Goal: Task Accomplishment & Management: Use online tool/utility

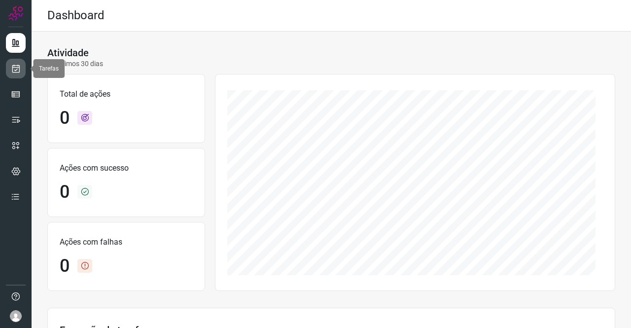
click at [24, 69] on link at bounding box center [16, 69] width 20 height 20
click at [14, 69] on icon at bounding box center [16, 69] width 10 height 10
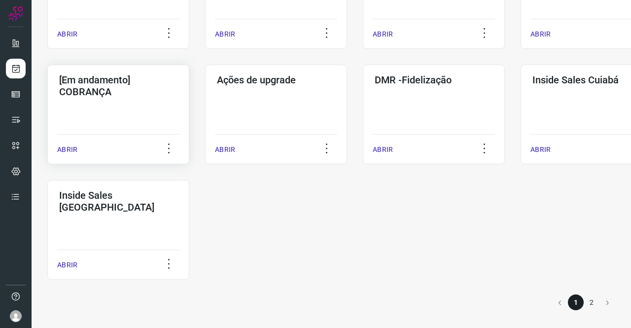
click at [135, 120] on div "[Em andamento] COBRANÇA ABRIR" at bounding box center [118, 115] width 142 height 100
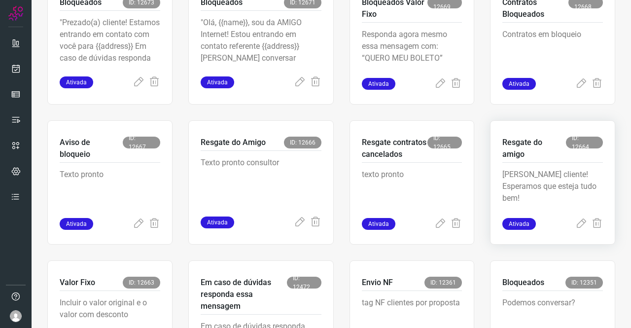
scroll to position [335, 0]
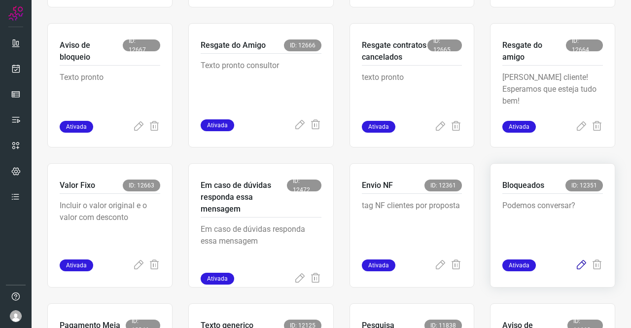
click at [575, 265] on icon at bounding box center [581, 265] width 12 height 12
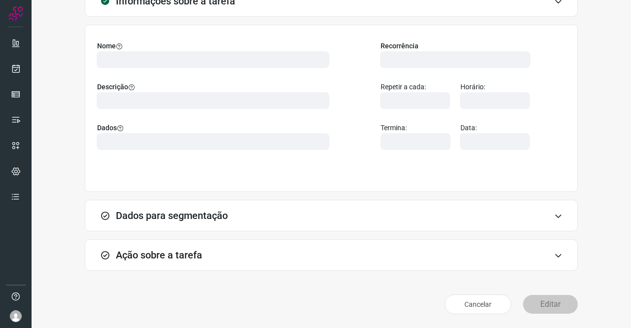
scroll to position [57, 0]
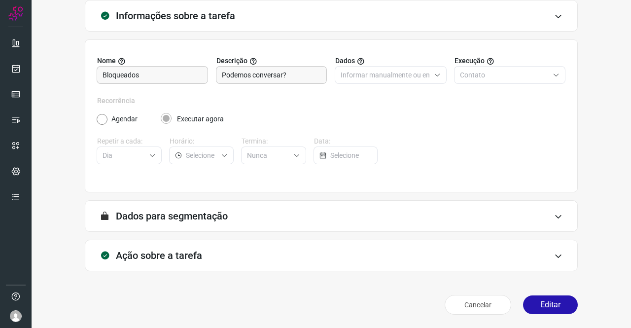
click at [215, 262] on div "Ação sobre a tarefa" at bounding box center [331, 256] width 493 height 32
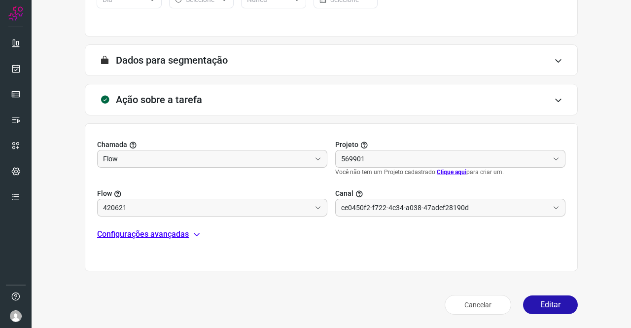
click at [151, 232] on p "Configurações avançadas" at bounding box center [143, 234] width 92 height 12
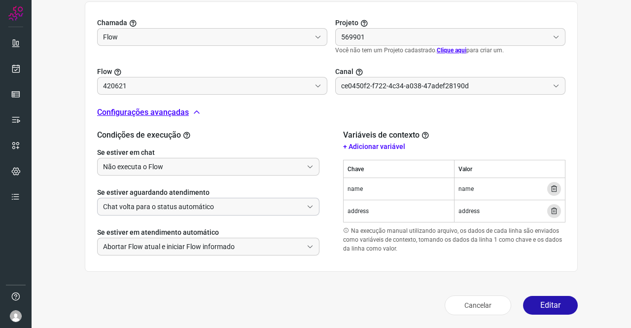
type input "Cobrança"
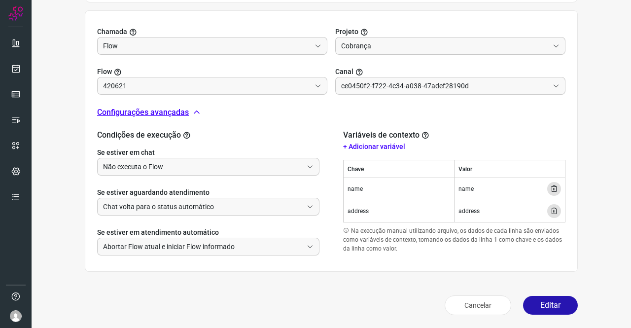
type input "Amigo 0800"
click at [536, 299] on button "Editar" at bounding box center [550, 305] width 55 height 19
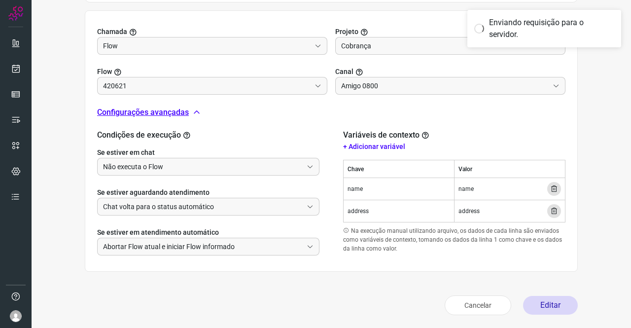
type input "Clientes Bloqueados - Texto generico"
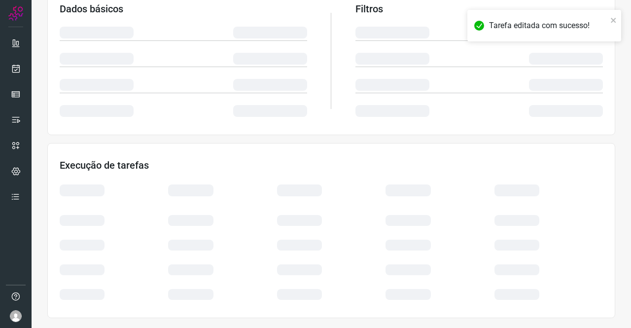
scroll to position [179, 0]
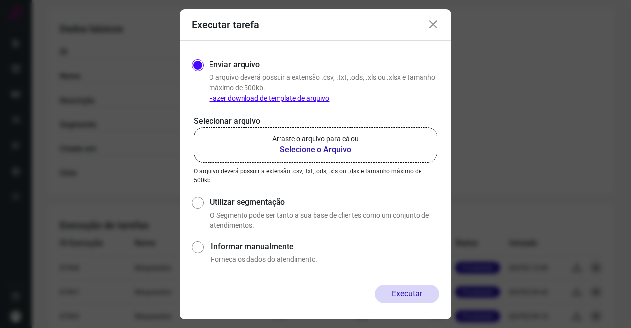
click at [324, 150] on b "Selecione o Arquivo" at bounding box center [315, 150] width 87 height 12
click at [0, 0] on input "Arraste o arquivo para cá ou Selecione o Arquivo" at bounding box center [0, 0] width 0 height 0
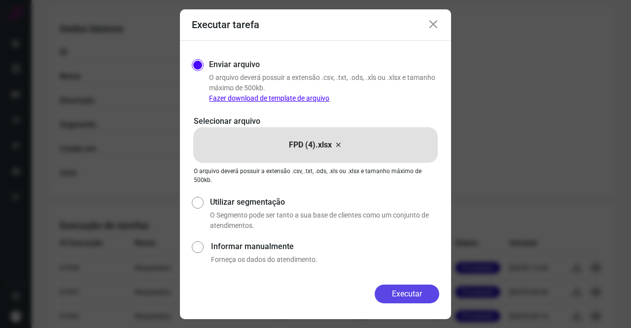
click at [401, 287] on button "Executar" at bounding box center [407, 293] width 65 height 19
